Goal: Find specific page/section

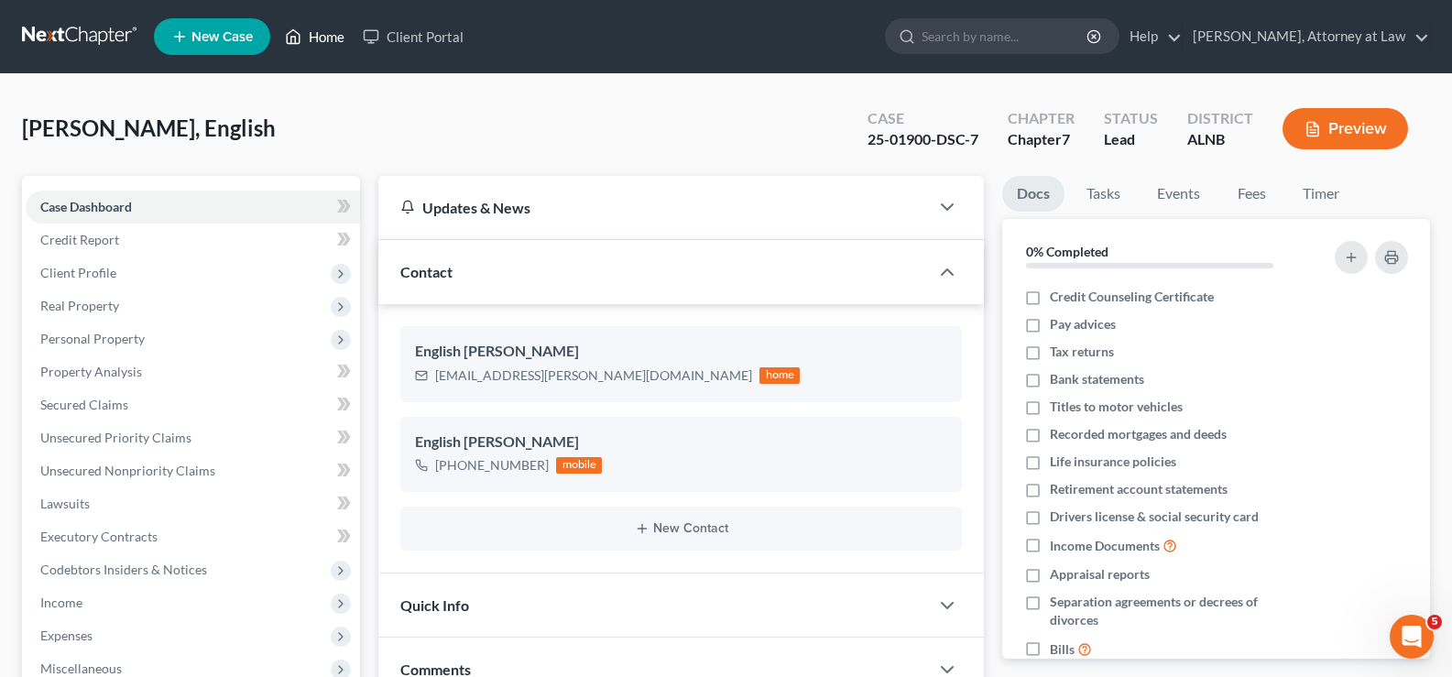
click at [333, 41] on link "Home" at bounding box center [315, 36] width 78 height 33
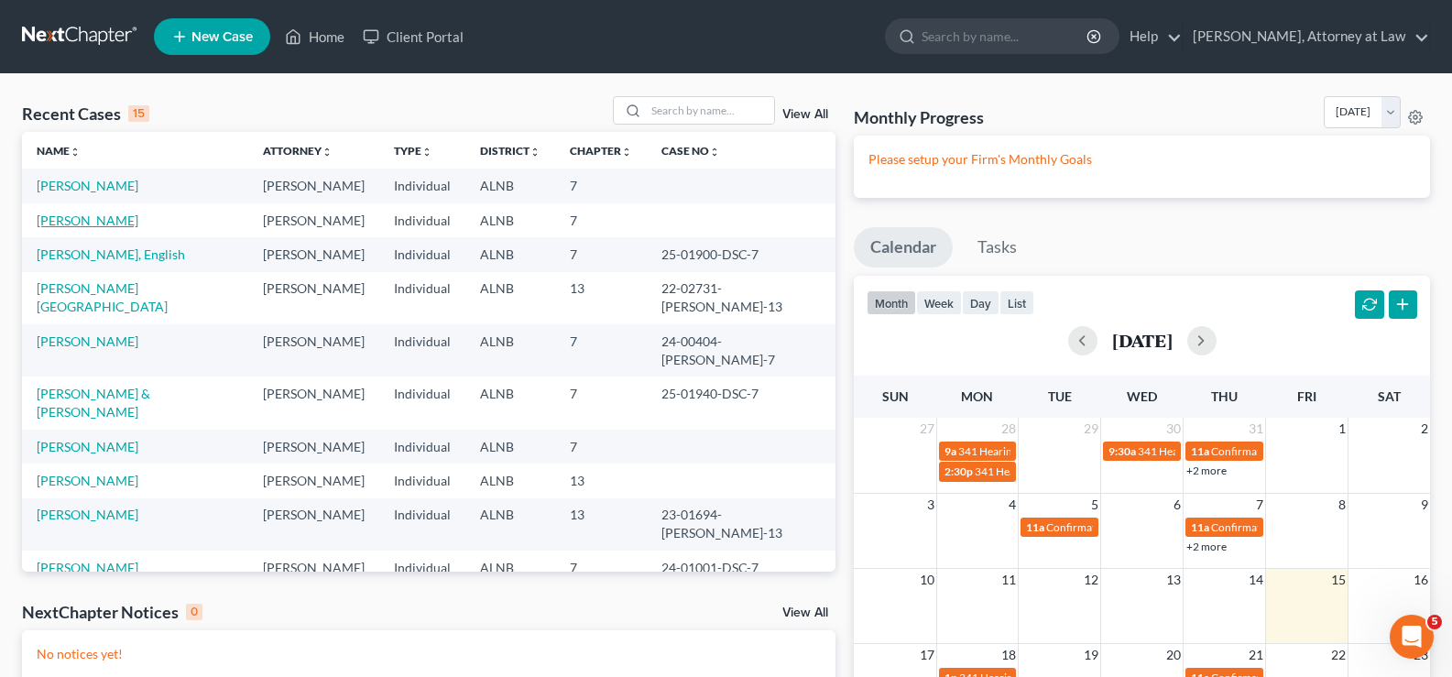
click at [108, 224] on link "[PERSON_NAME]" at bounding box center [88, 221] width 102 height 16
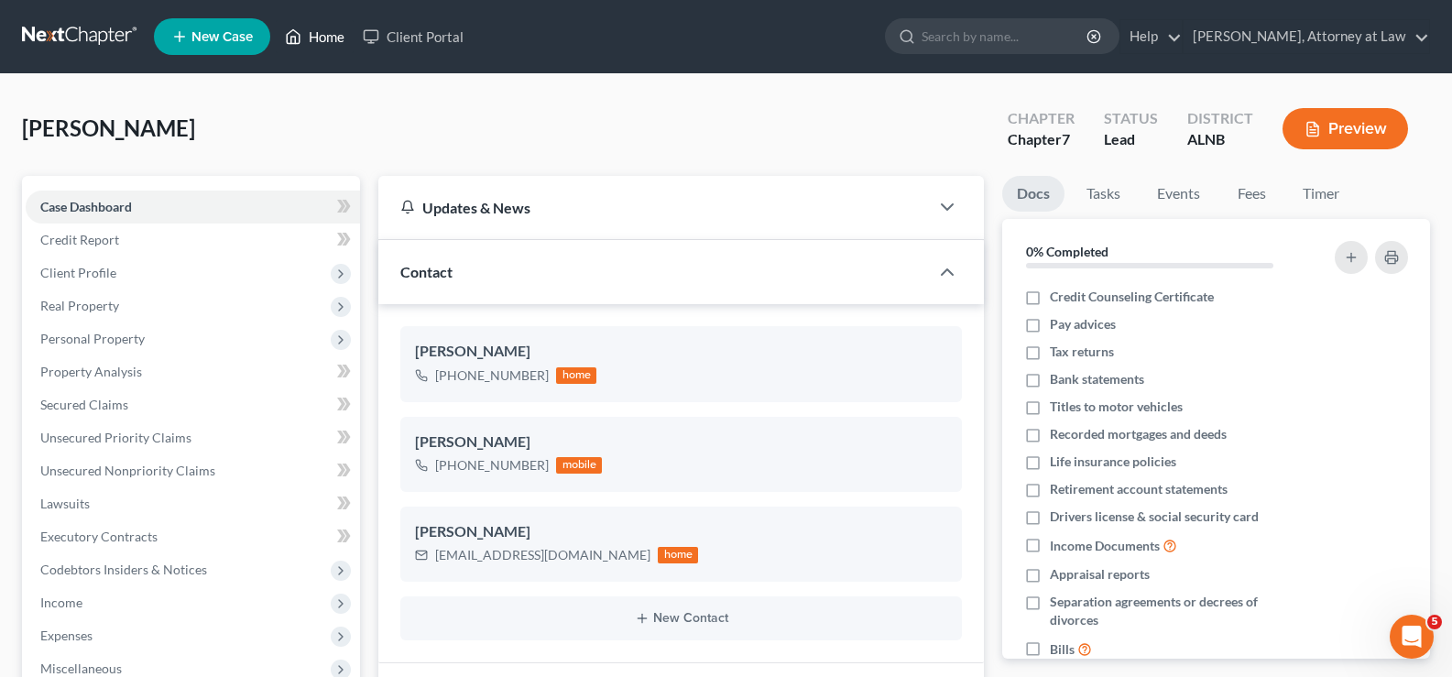
click at [343, 40] on link "Home" at bounding box center [315, 36] width 78 height 33
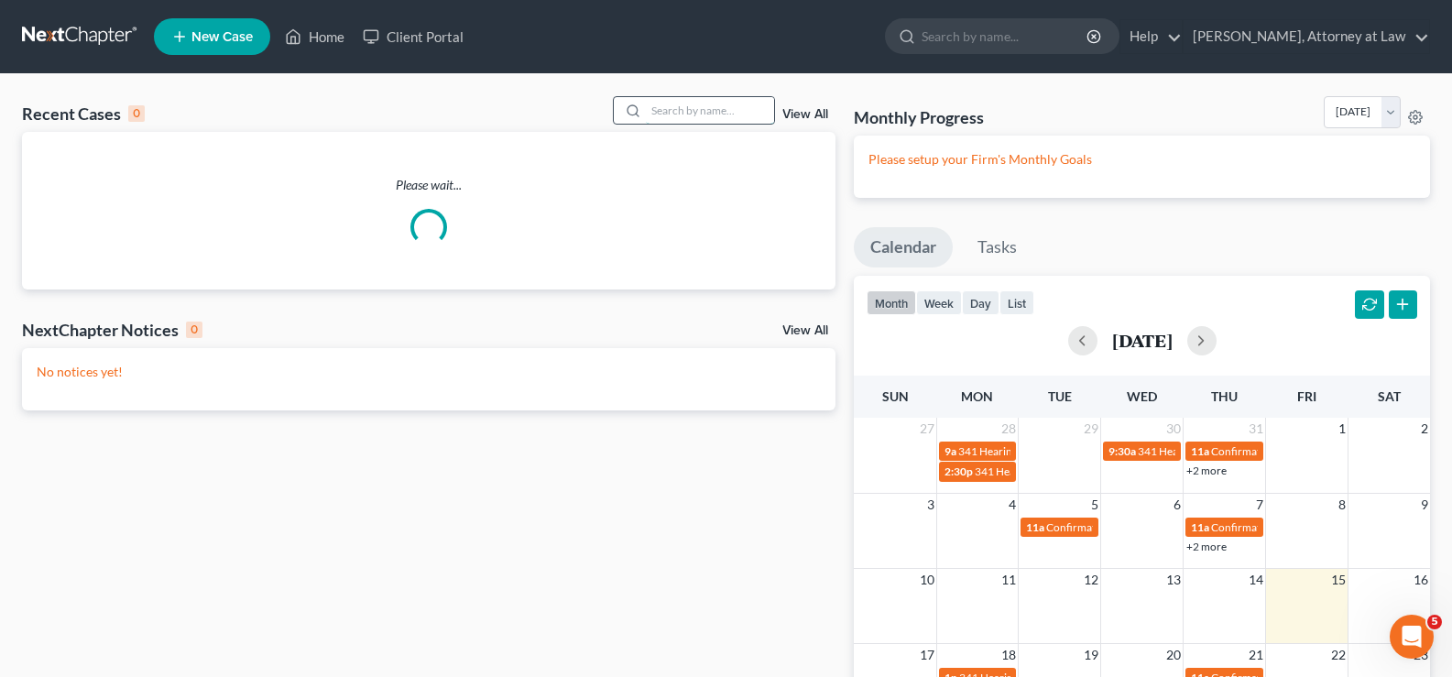
click at [732, 104] on input "search" at bounding box center [710, 110] width 128 height 27
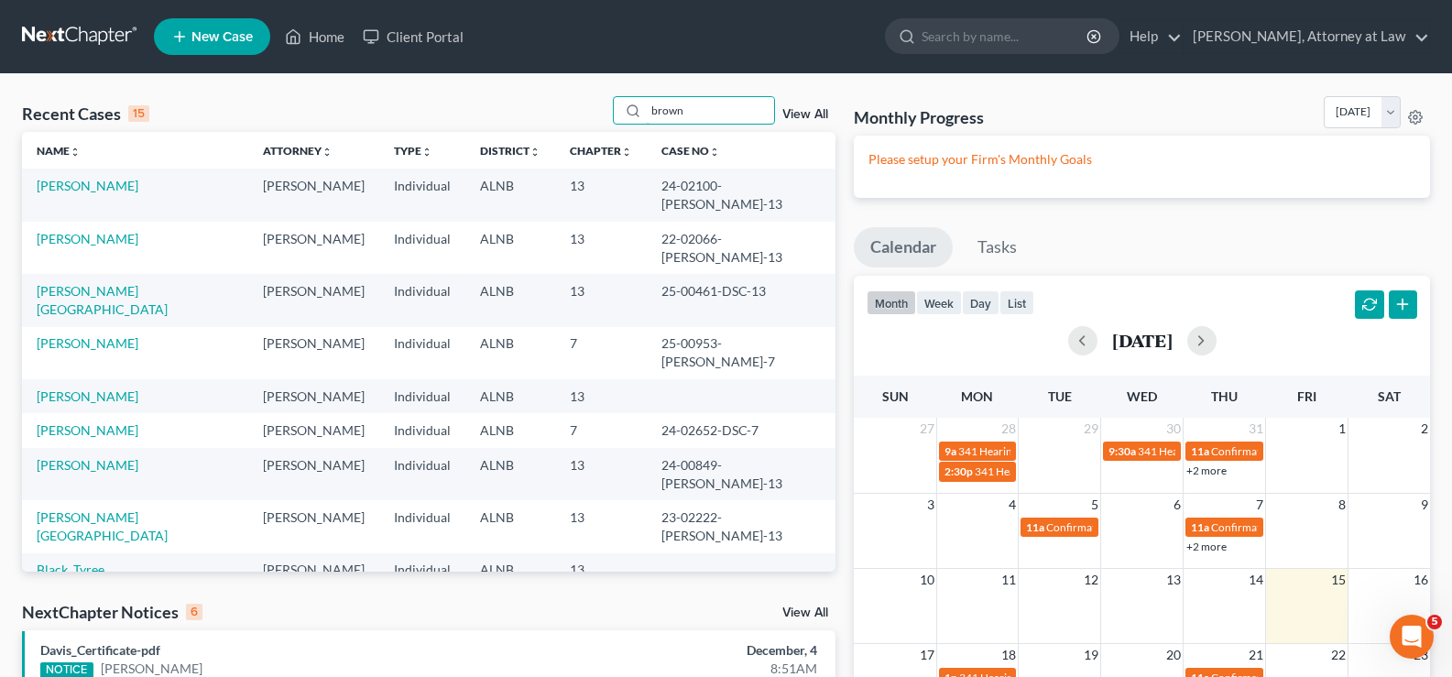
type input "brown"
